Goal: Complete application form

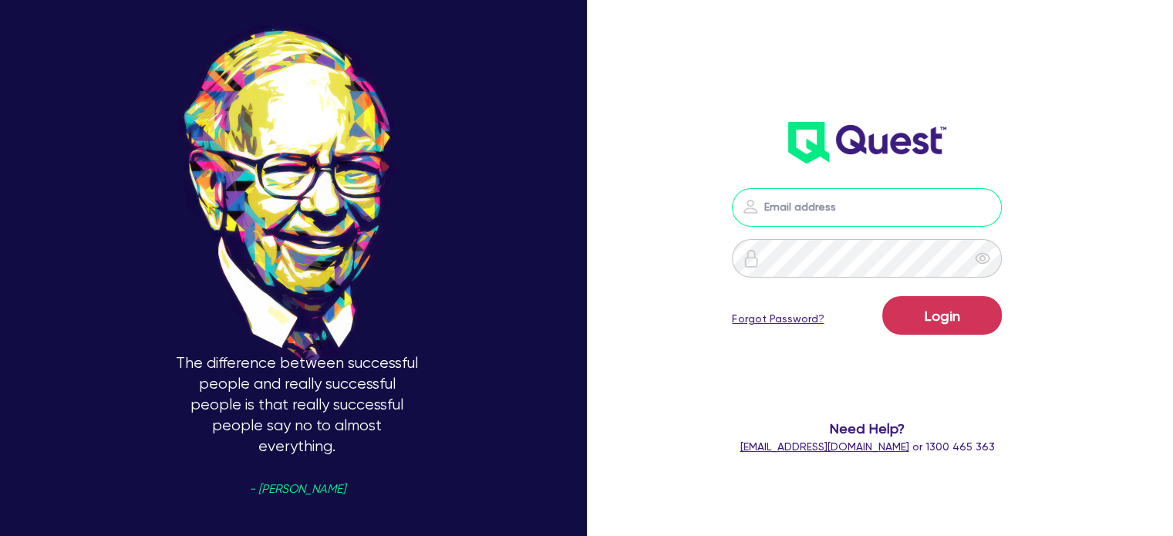
click at [797, 209] on input "email" at bounding box center [867, 207] width 270 height 39
type input "[EMAIL_ADDRESS][PERSON_NAME][DOMAIN_NAME]"
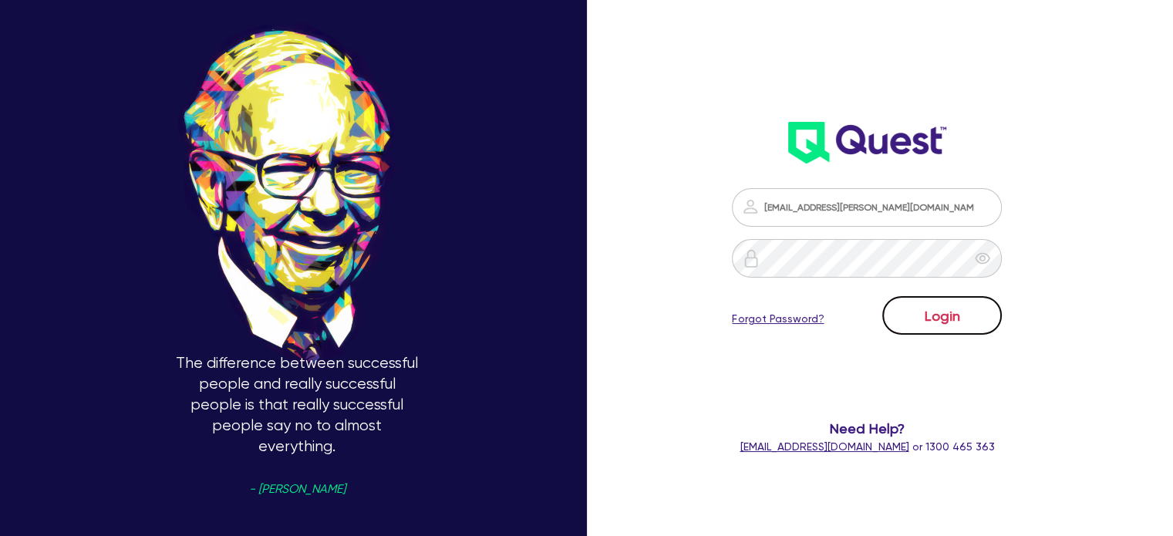
click at [941, 331] on button "Login" at bounding box center [942, 315] width 120 height 39
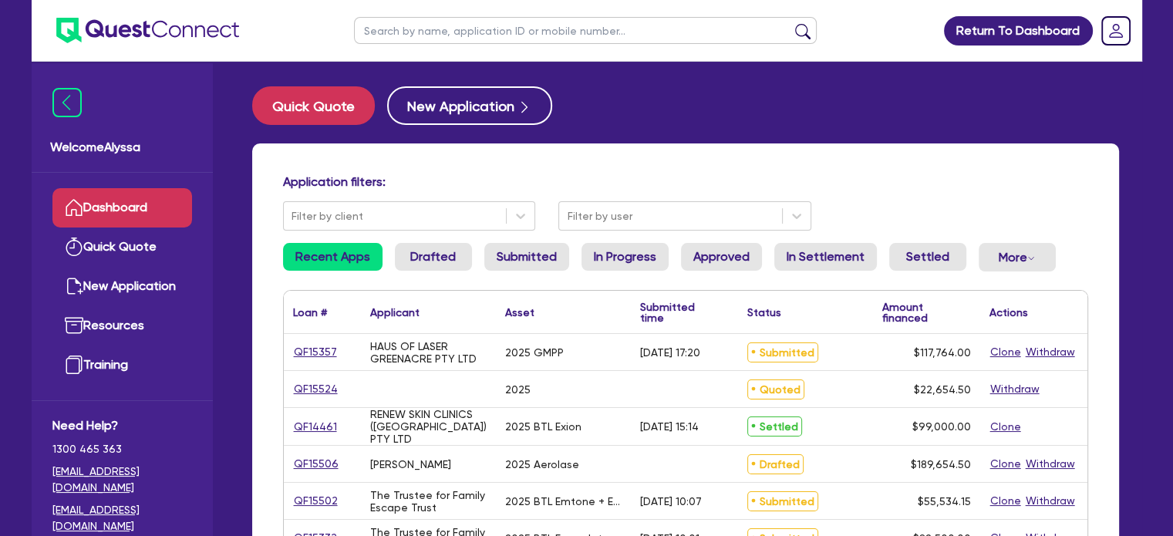
click at [540, 25] on input "text" at bounding box center [585, 30] width 463 height 27
click at [383, 30] on input "text" at bounding box center [585, 30] width 463 height 27
type input "[PERSON_NAME]"
click at [790, 23] on button "submit" at bounding box center [802, 34] width 25 height 22
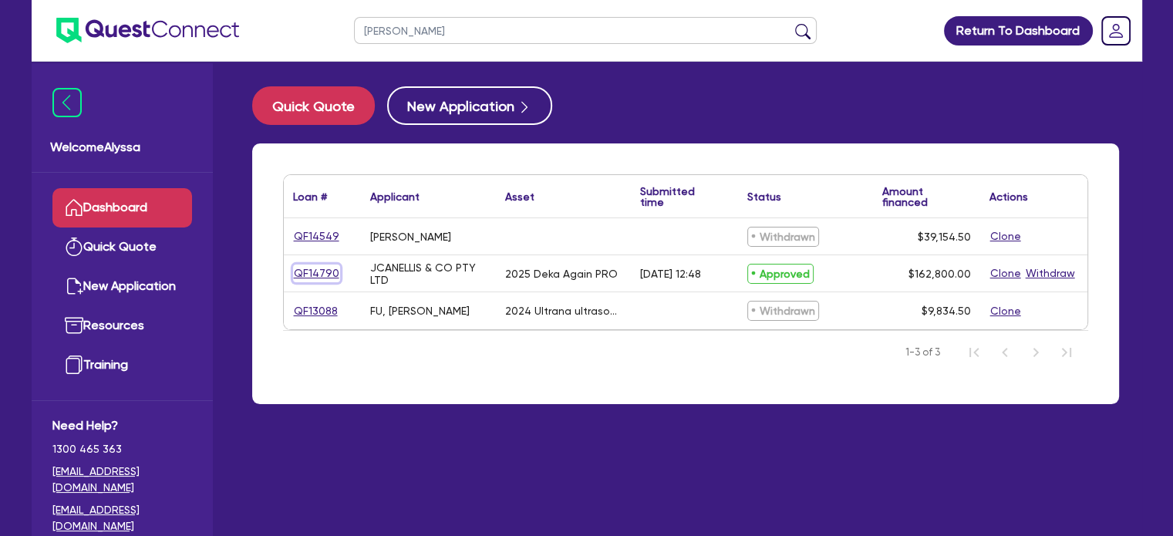
click at [301, 273] on link "QF14790" at bounding box center [316, 273] width 47 height 18
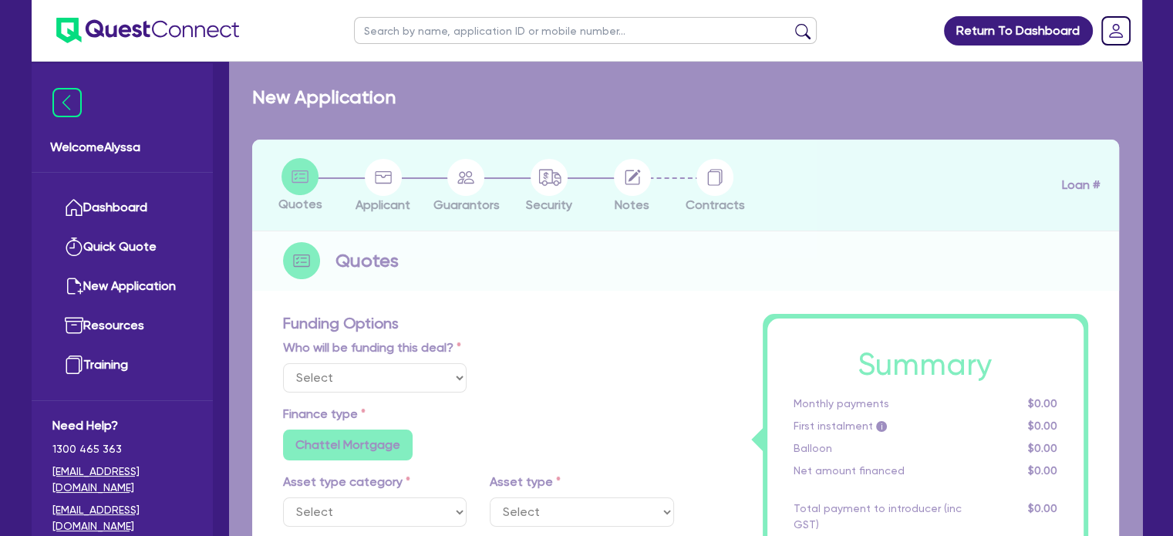
select select
select select "TERTIARY_ASSETS"
type input "2025"
type input "203,500"
type input "40,700"
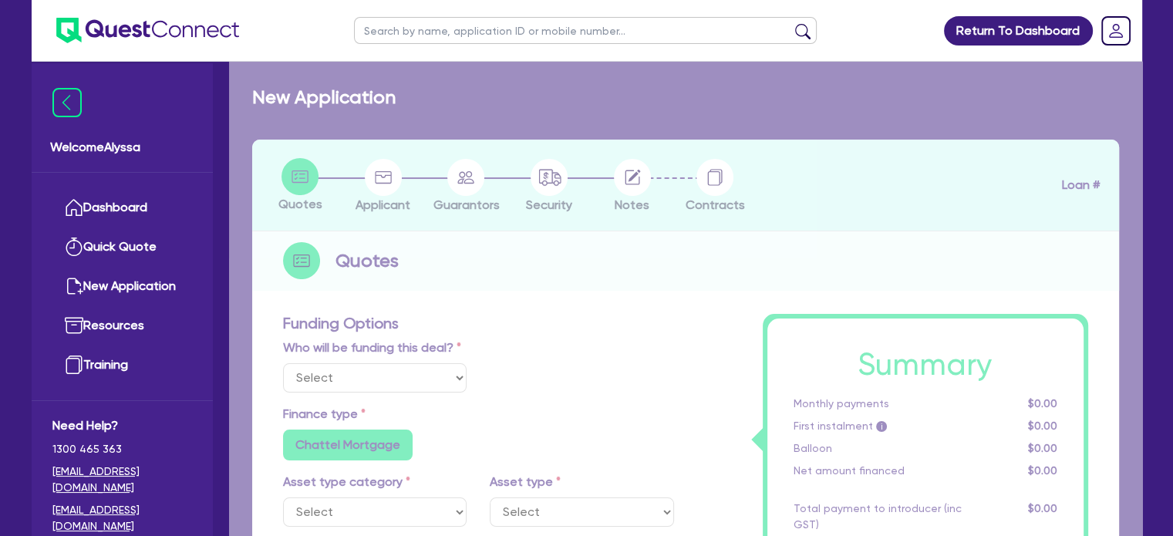
type input "8"
radio input "false"
select select "BEAUTY_EQUIPMENT"
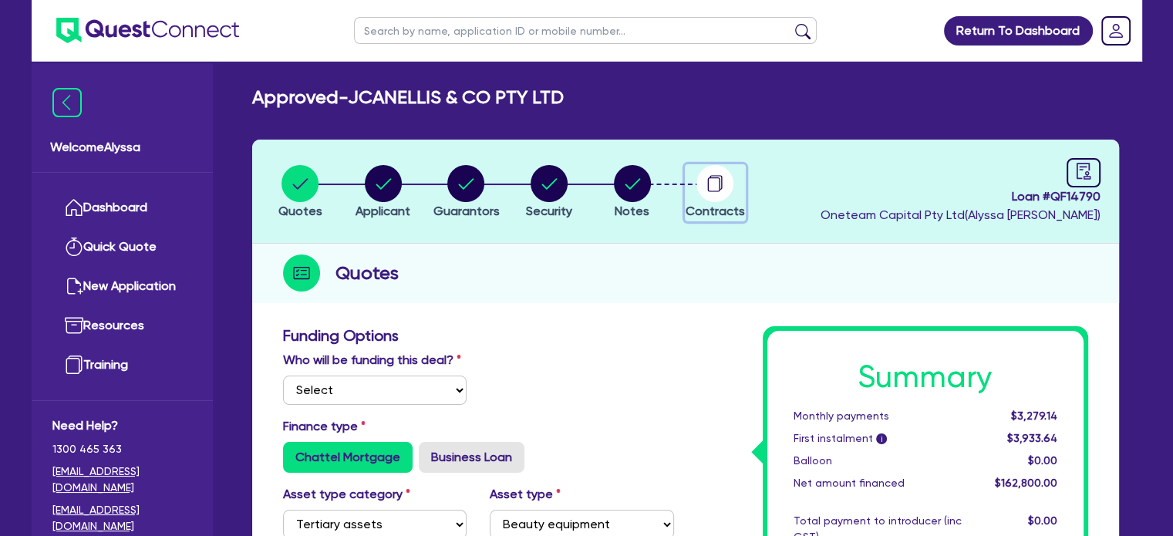
click at [703, 189] on circle "button" at bounding box center [714, 183] width 37 height 37
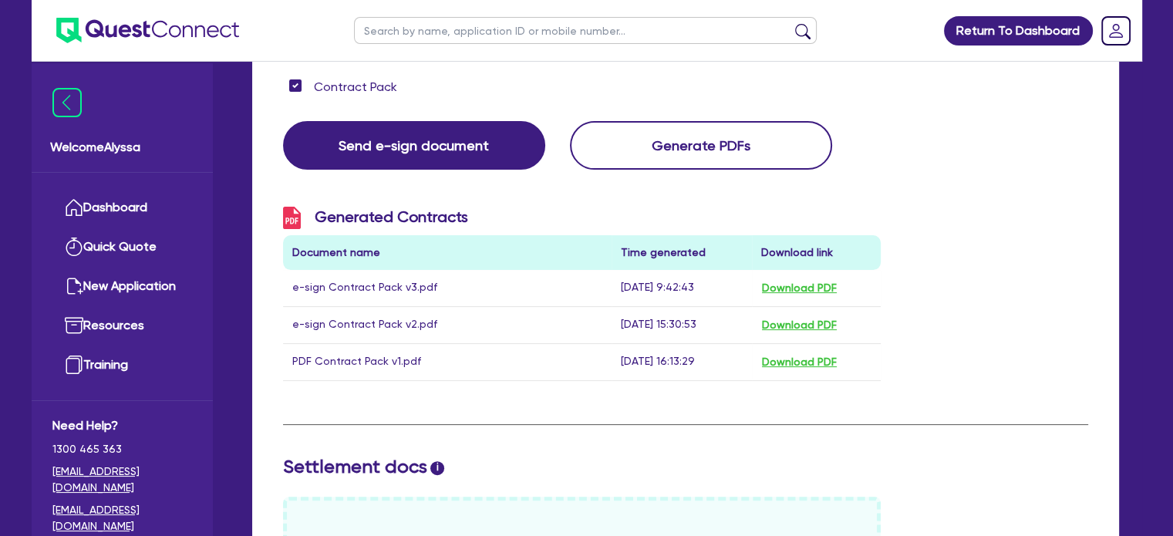
scroll to position [328, 0]
click at [780, 285] on button "Download PDF" at bounding box center [799, 289] width 76 height 18
